Goal: Task Accomplishment & Management: Use online tool/utility

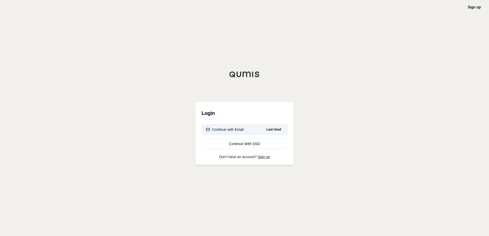
click at [248, 126] on button "Continue with Email Last Used" at bounding box center [245, 130] width 86 height 10
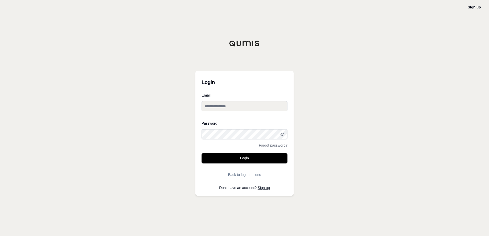
type input "**********"
click at [257, 158] on button "Login" at bounding box center [245, 158] width 86 height 10
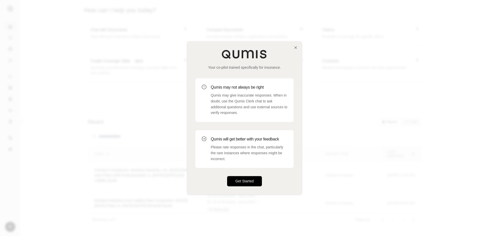
click at [260, 181] on button "Get Started" at bounding box center [244, 181] width 35 height 10
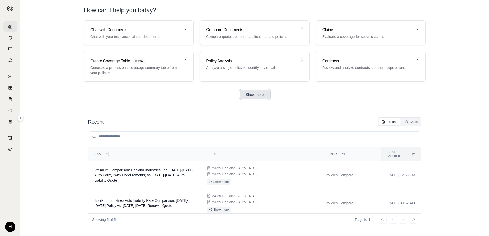
click at [251, 92] on button "Show more" at bounding box center [255, 94] width 30 height 9
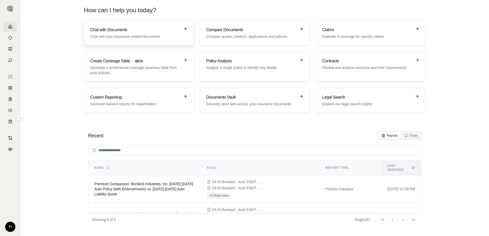
click at [168, 28] on h3 "Chat with Documents" at bounding box center [135, 30] width 90 height 6
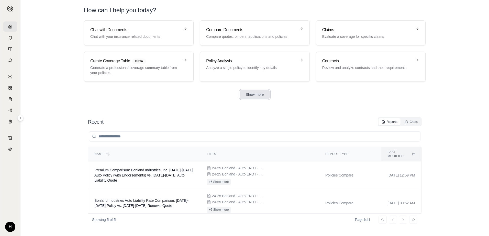
click at [254, 97] on button "Show more" at bounding box center [255, 94] width 30 height 9
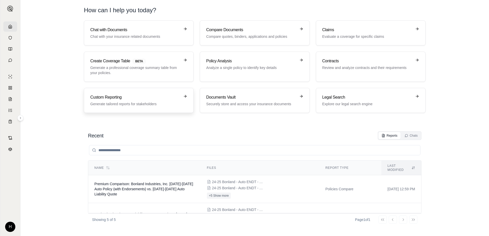
click at [125, 102] on p "Generate tailored reports for stakeholders" at bounding box center [135, 104] width 90 height 5
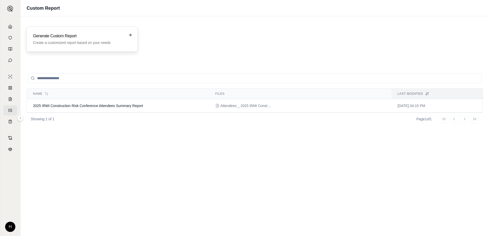
click at [122, 48] on div "Generate Custom Report Create a customized report based on your needs" at bounding box center [82, 39] width 111 height 25
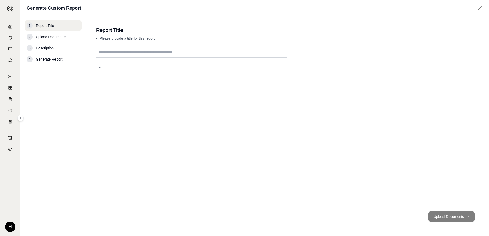
click at [182, 52] on input "text" at bounding box center [191, 52] width 191 height 11
type input "**********"
click at [443, 221] on button "Upload Documents →" at bounding box center [451, 217] width 46 height 10
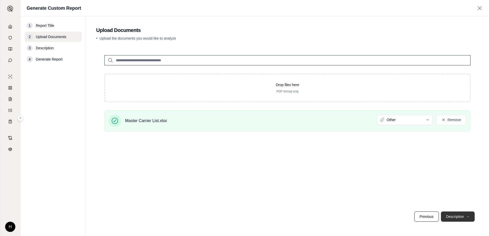
click at [461, 219] on button "Description →" at bounding box center [458, 217] width 34 height 10
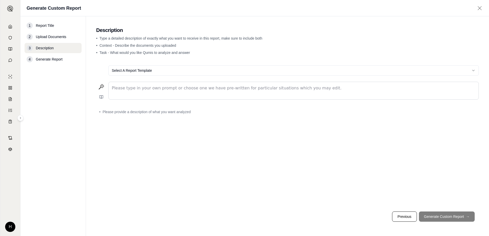
click at [241, 90] on p "editable markdown" at bounding box center [294, 88] width 364 height 6
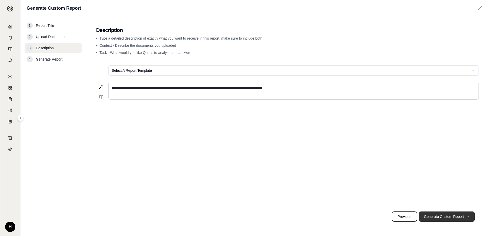
click at [461, 217] on button "Generate Custom Report →" at bounding box center [447, 217] width 56 height 10
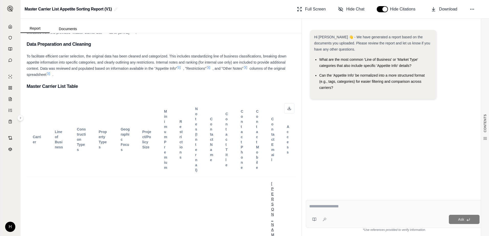
scroll to position [77, 0]
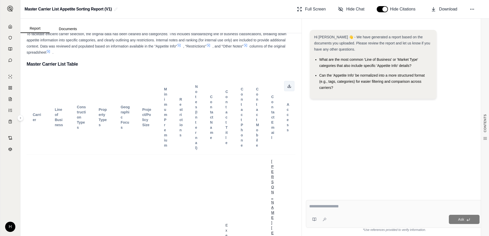
click at [284, 88] on button at bounding box center [289, 86] width 10 height 10
click at [335, 124] on div "Hi [PERSON_NAME] 👋 - We have generated a report based on the documents you uplo…" at bounding box center [394, 109] width 177 height 166
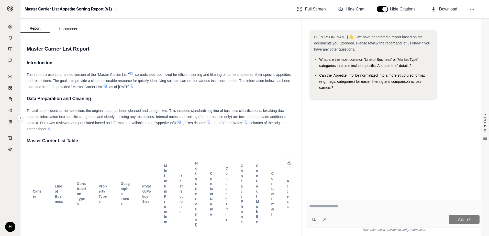
scroll to position [128, 0]
